Goal: Find specific page/section: Find specific page/section

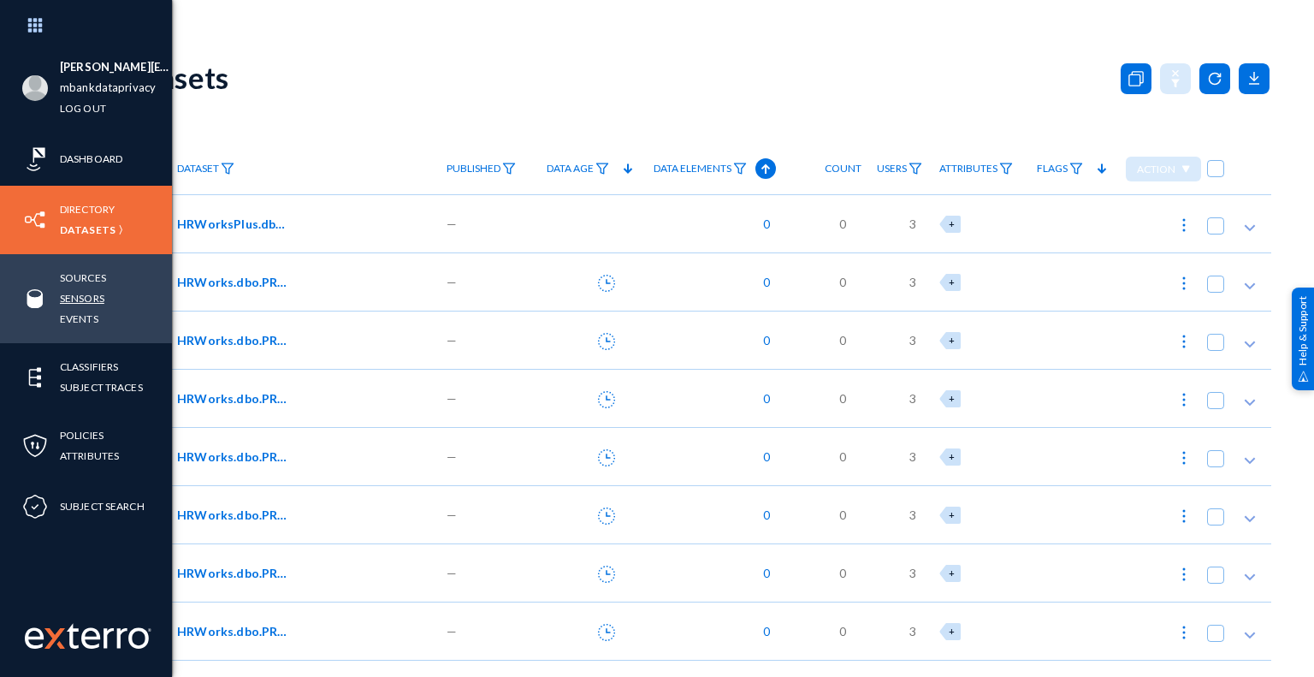
click at [98, 300] on link "Sensors" at bounding box center [82, 298] width 44 height 20
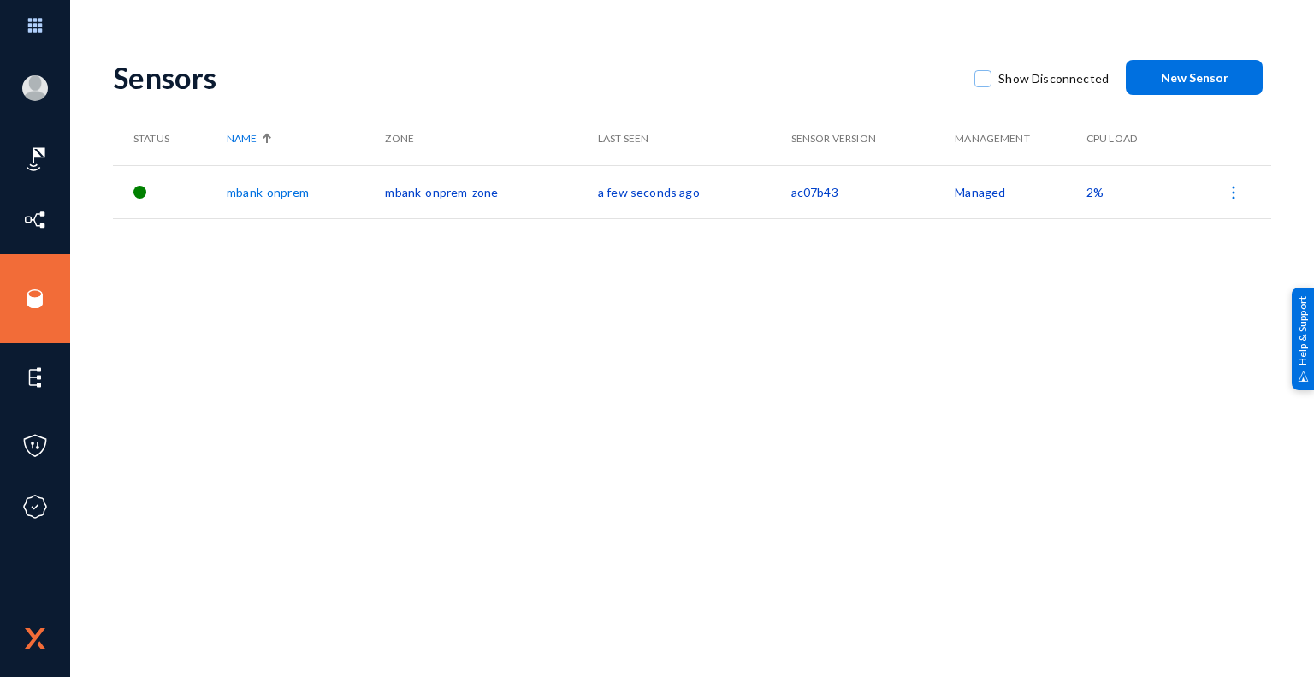
click at [598, 388] on div "Sensors Show Disconnected New Sensor Status Name Zone Last Seen Sensor Version …" at bounding box center [692, 299] width 1158 height 513
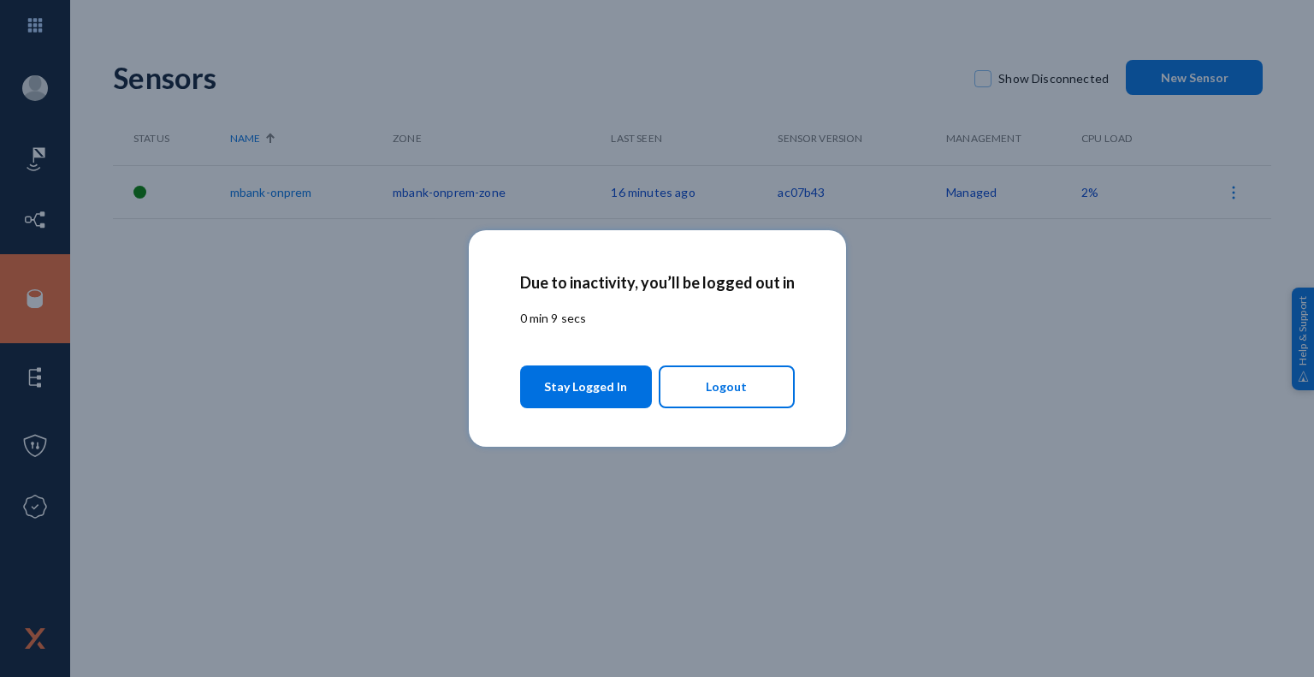
click at [591, 394] on span "Stay Logged In" at bounding box center [585, 386] width 83 height 31
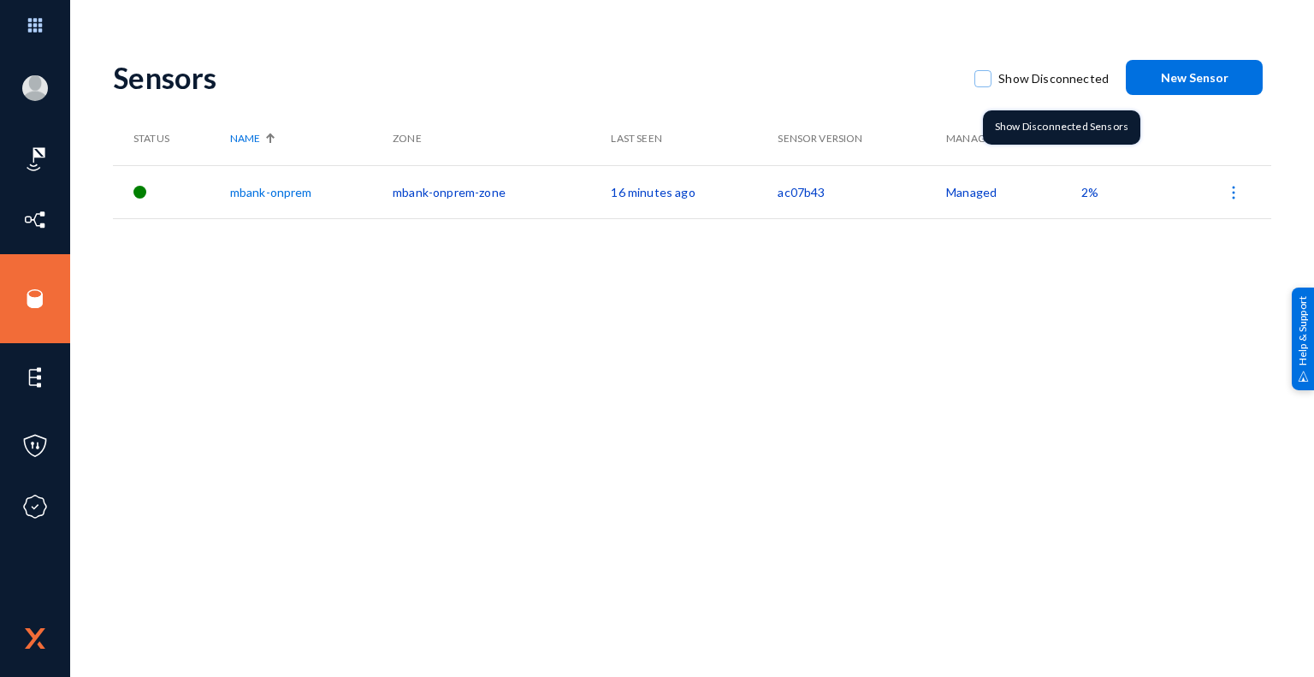
click at [985, 81] on span at bounding box center [982, 78] width 17 height 17
click at [984, 86] on input "Show Disconnected" at bounding box center [983, 87] width 2 height 2
checkbox input "true"
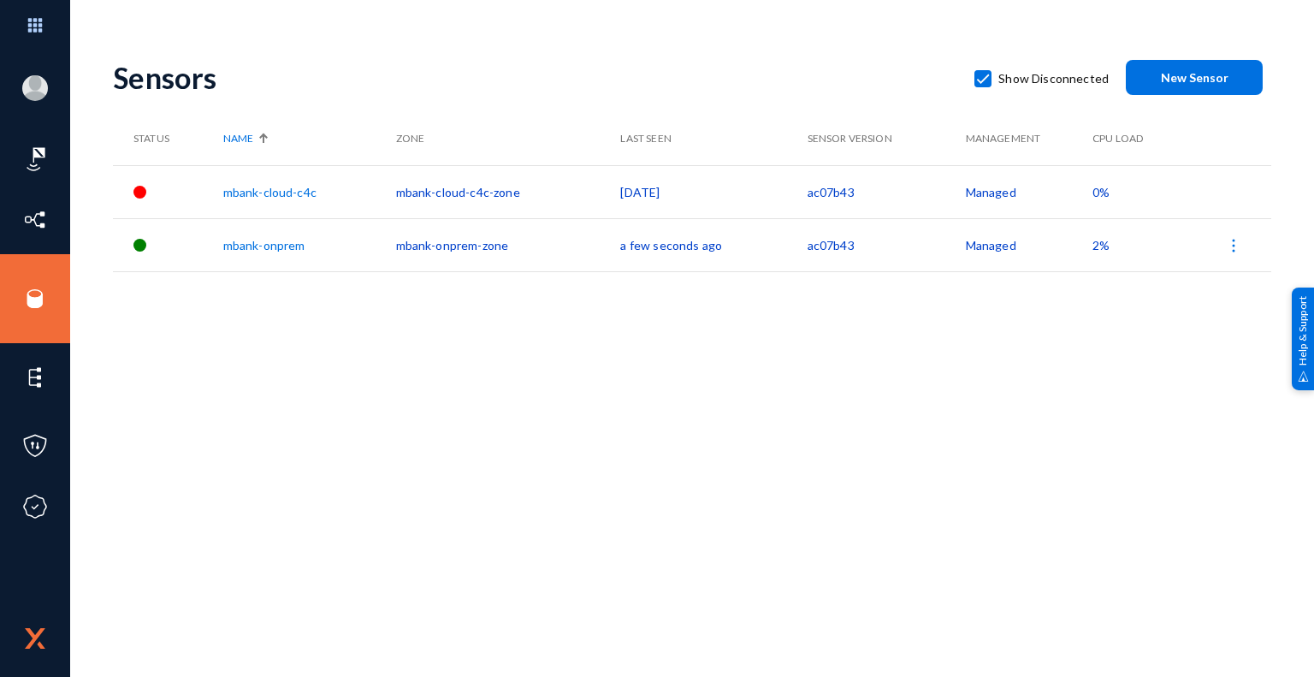
click at [674, 370] on div "Sensors Show Disconnected New Sensor Status Name Zone Last Seen Sensor Version …" at bounding box center [692, 299] width 1158 height 513
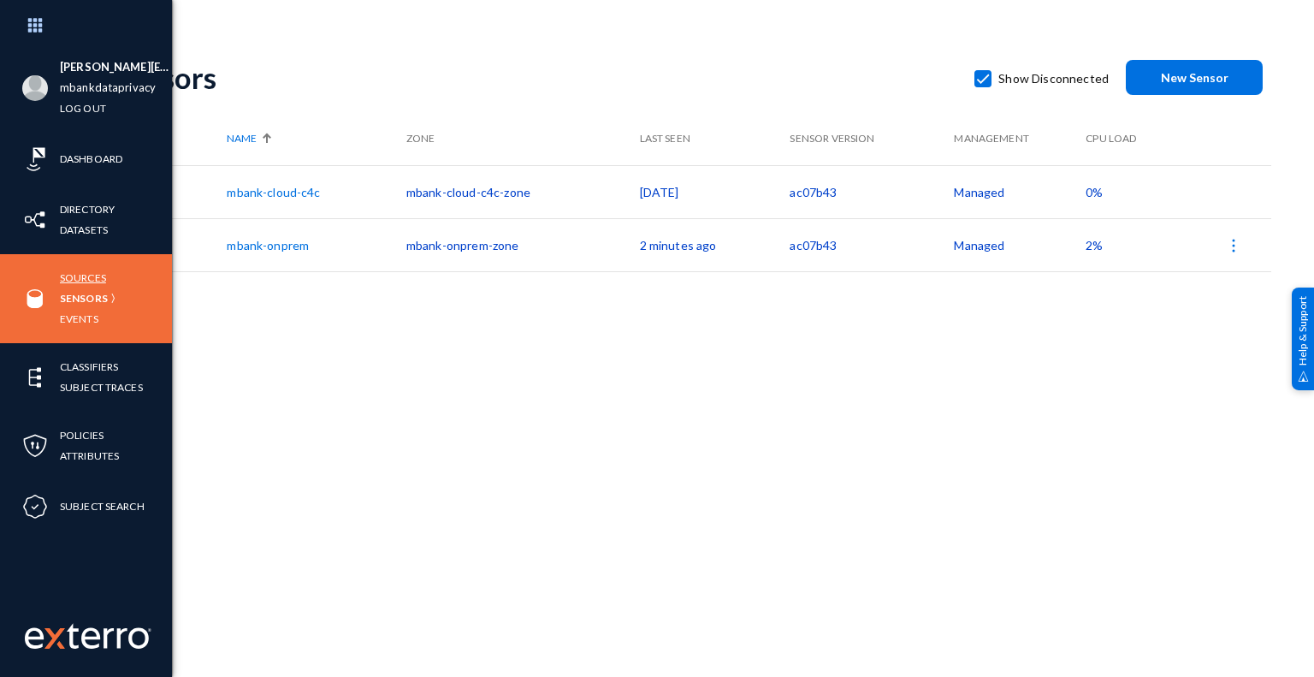
click at [89, 275] on link "Sources" at bounding box center [83, 278] width 46 height 20
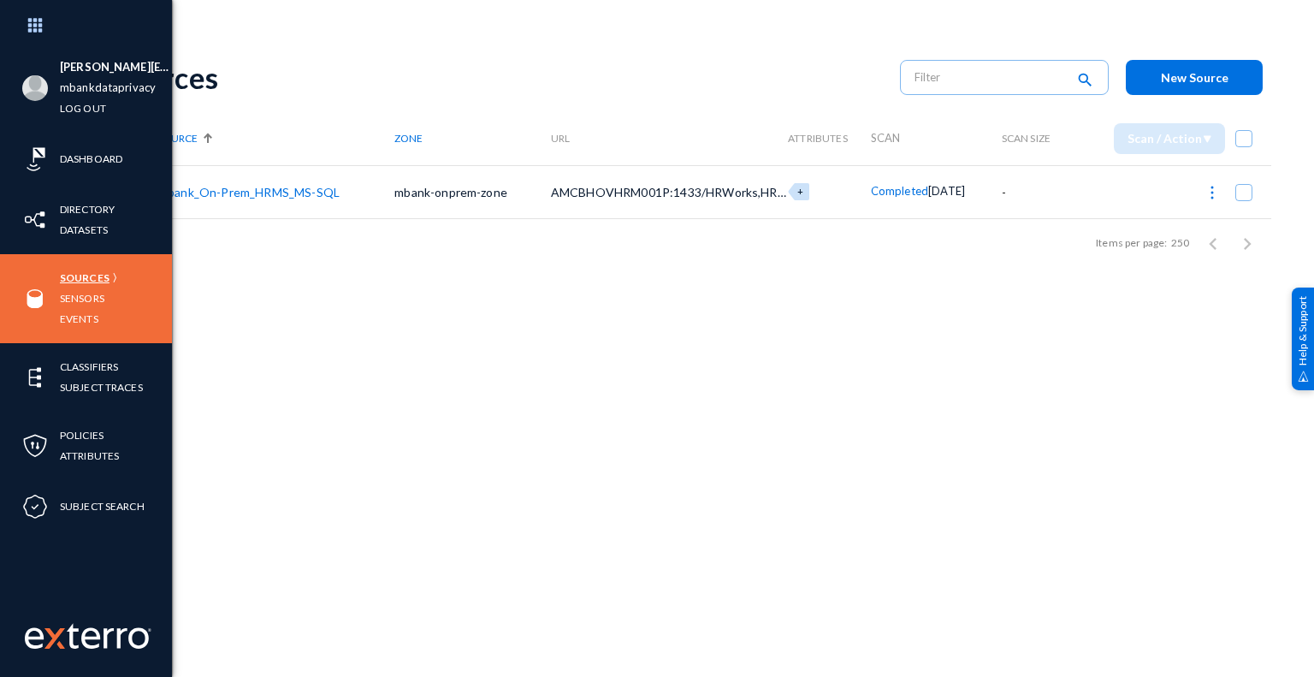
click at [82, 277] on link "Sources" at bounding box center [85, 278] width 50 height 20
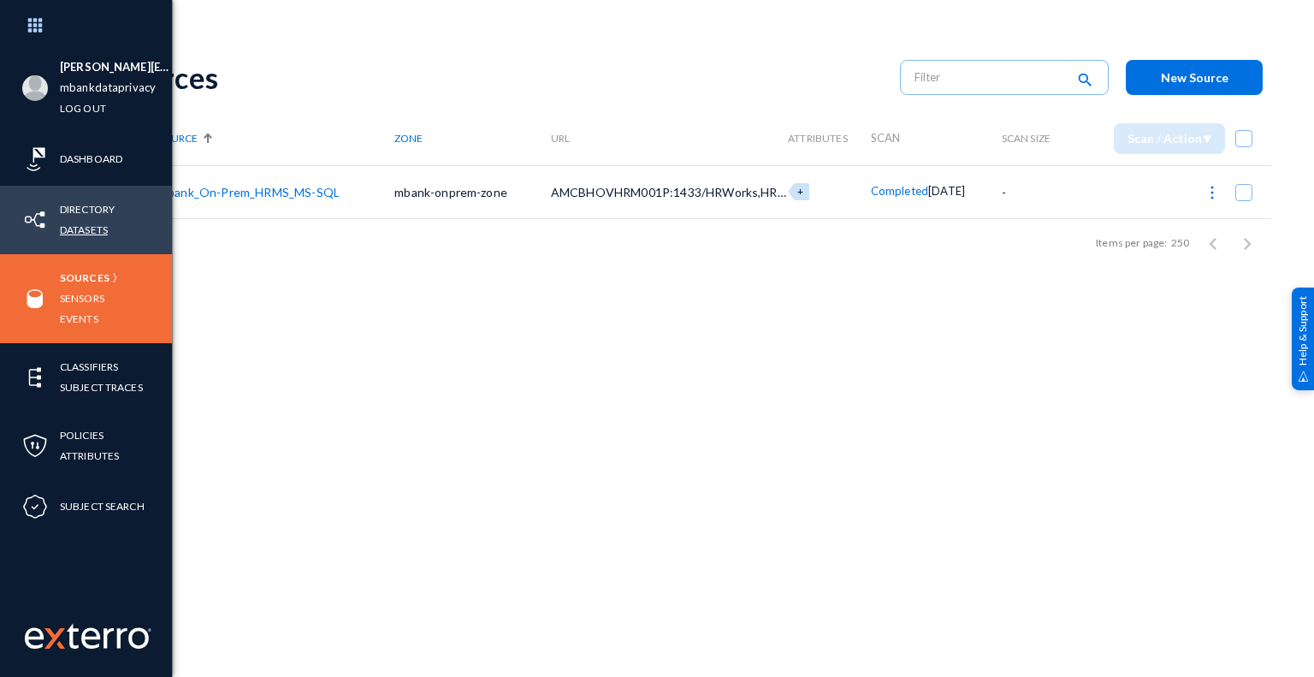
click at [92, 230] on link "Datasets" at bounding box center [84, 230] width 48 height 20
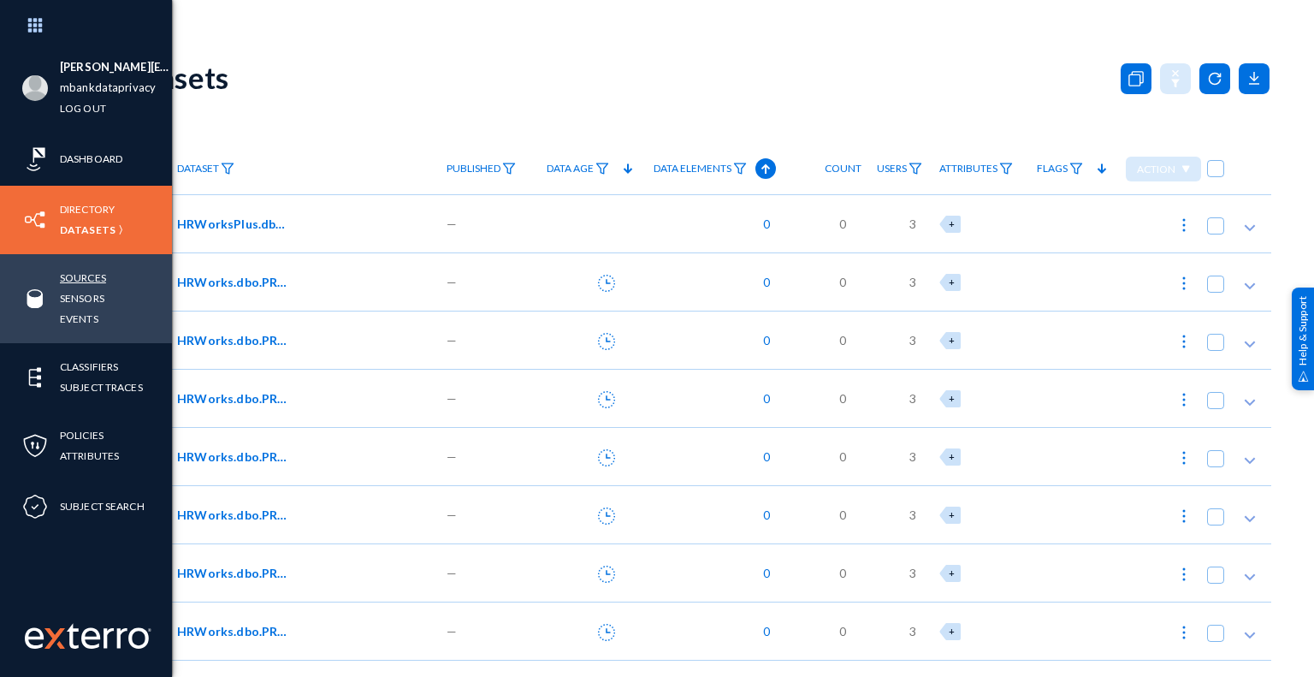
click at [92, 273] on link "Sources" at bounding box center [83, 278] width 46 height 20
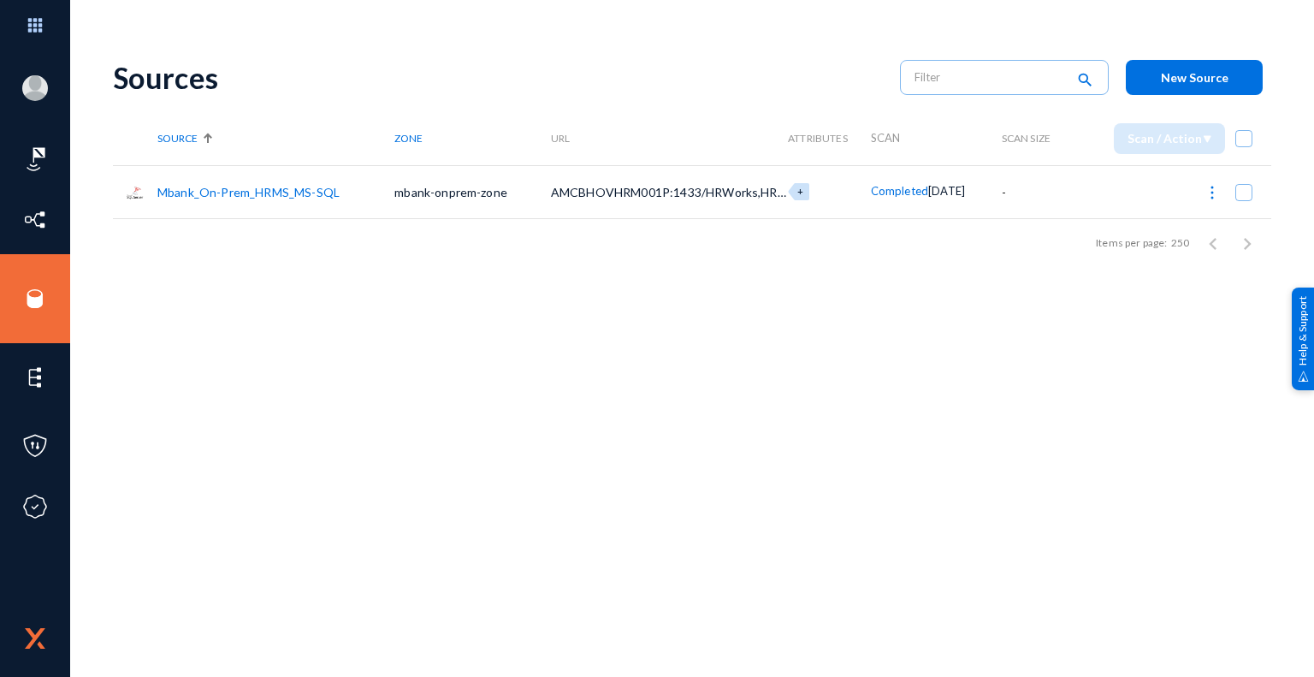
click at [257, 190] on link "Mbank_On-Prem_HRMS_MS-SQL" at bounding box center [248, 192] width 182 height 15
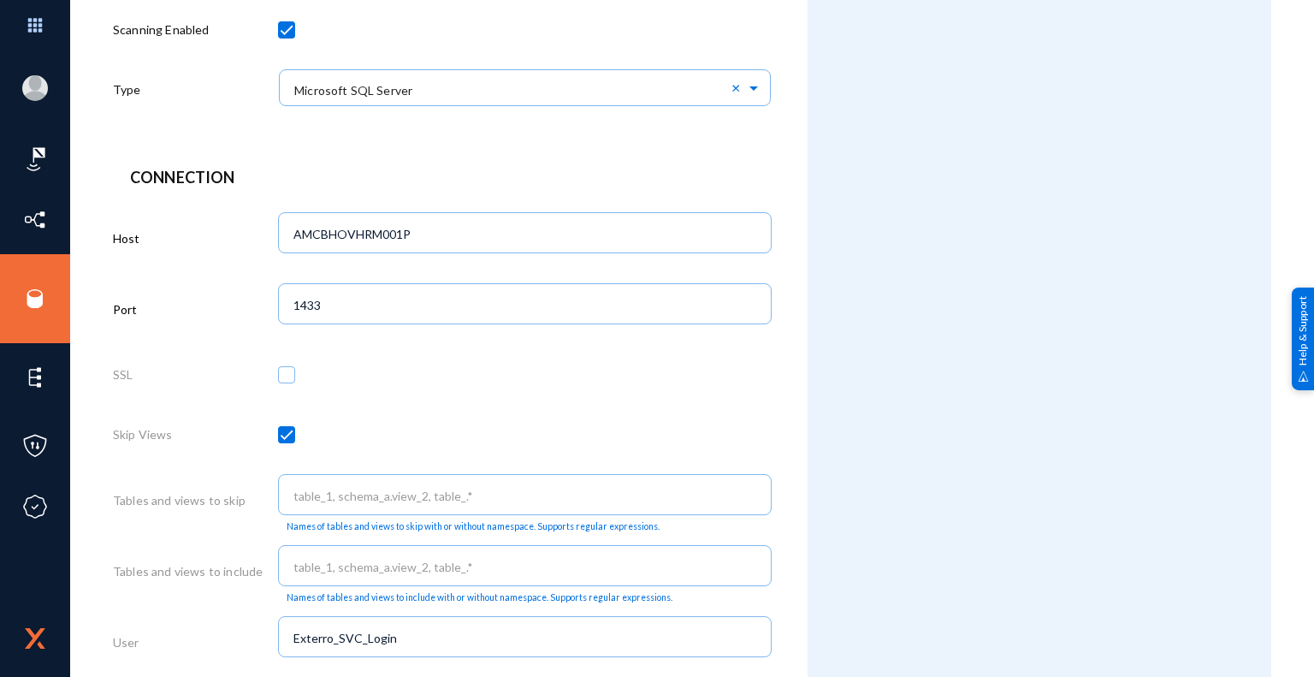
scroll to position [684, 0]
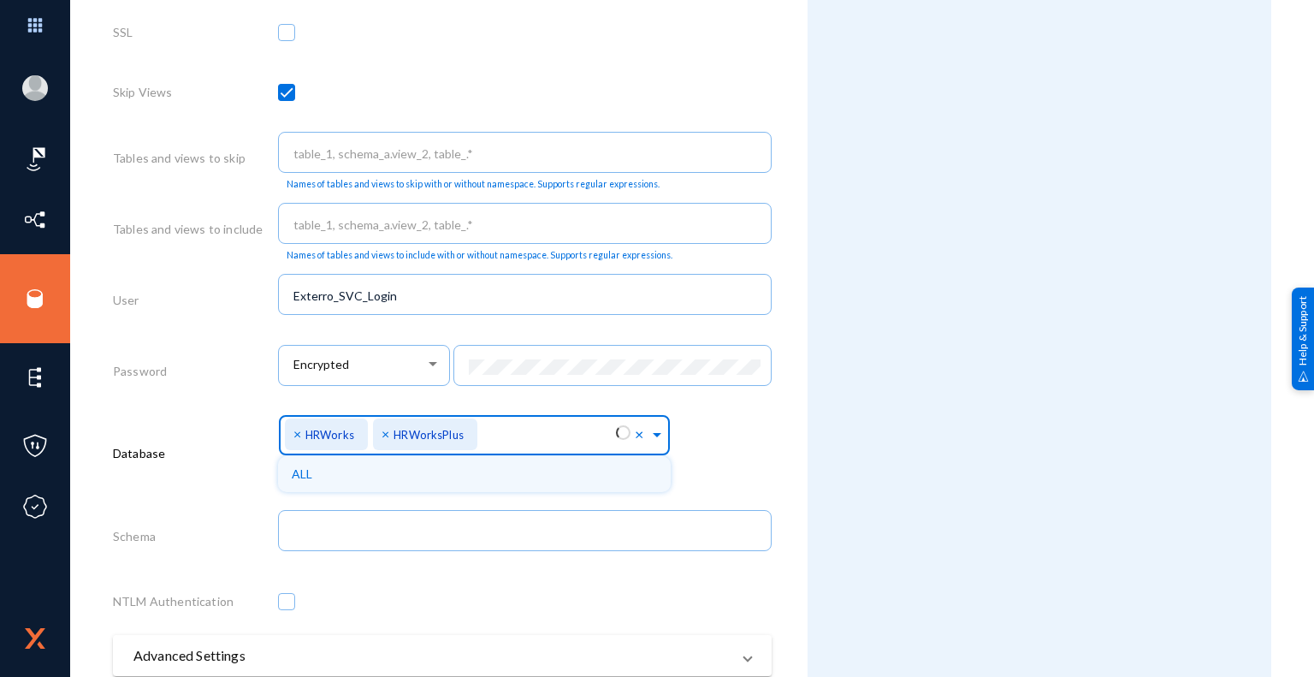
click at [655, 437] on span at bounding box center [656, 432] width 15 height 18
click at [871, 544] on div "Attributes Add Attribute" at bounding box center [1039, 81] width 464 height 1446
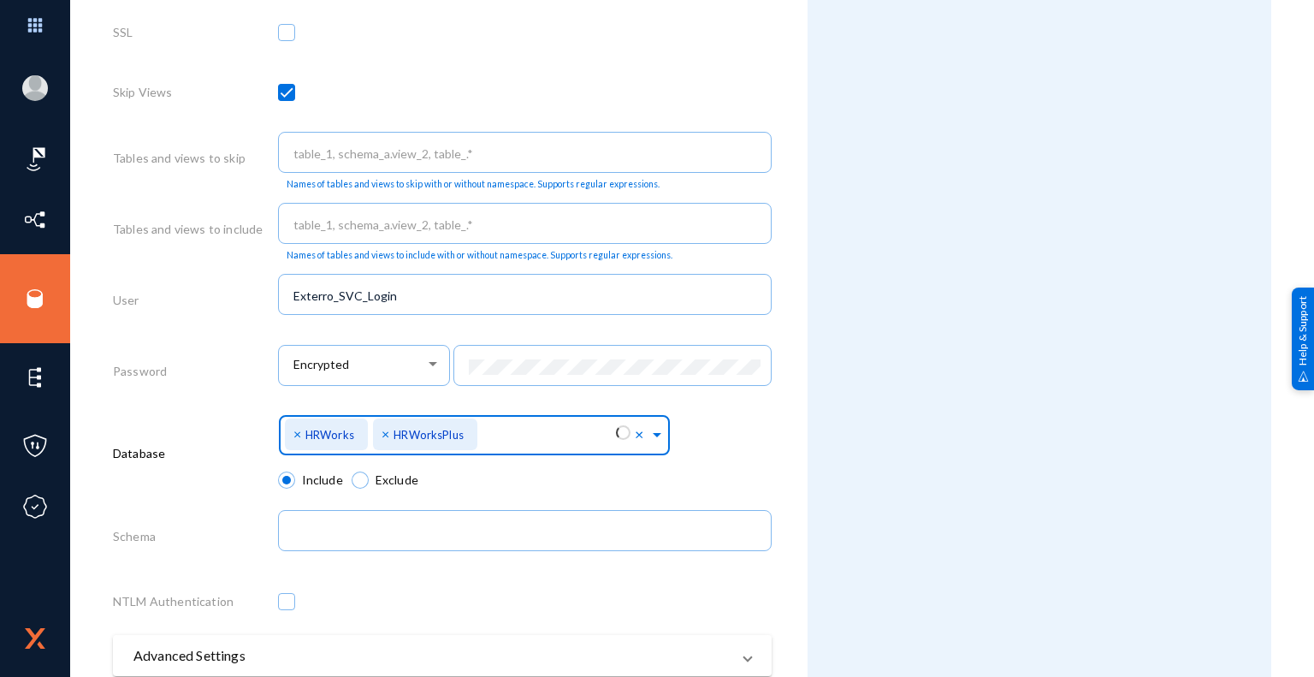
click at [655, 436] on span at bounding box center [656, 432] width 15 height 18
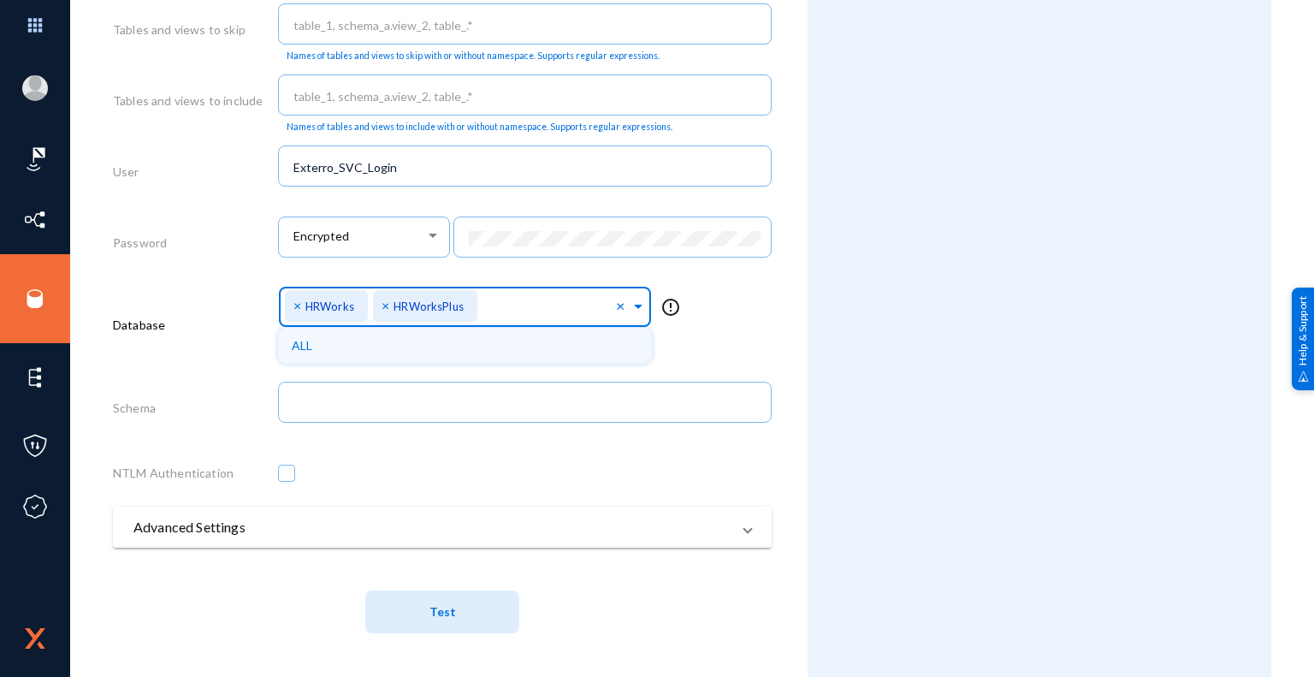
scroll to position [815, 0]
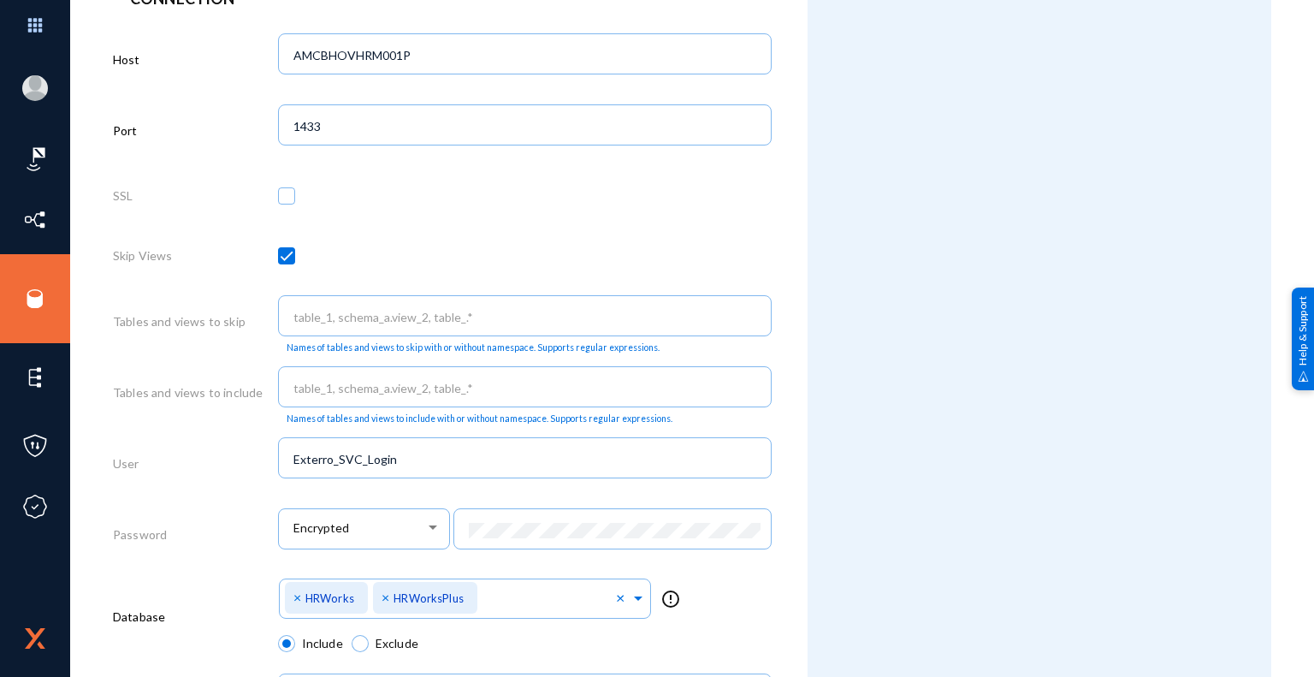
scroll to position [770, 0]
